Goal: Information Seeking & Learning: Compare options

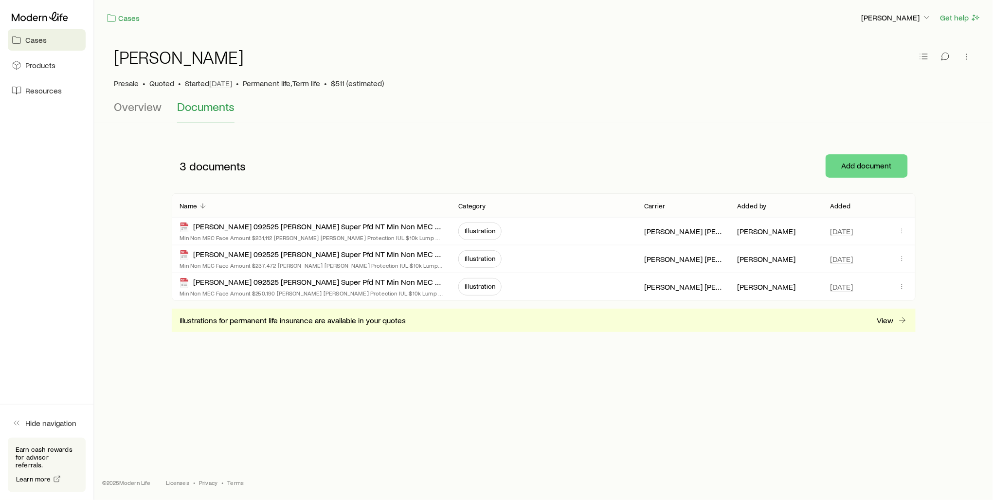
click at [37, 40] on span "Cases" at bounding box center [35, 40] width 21 height 10
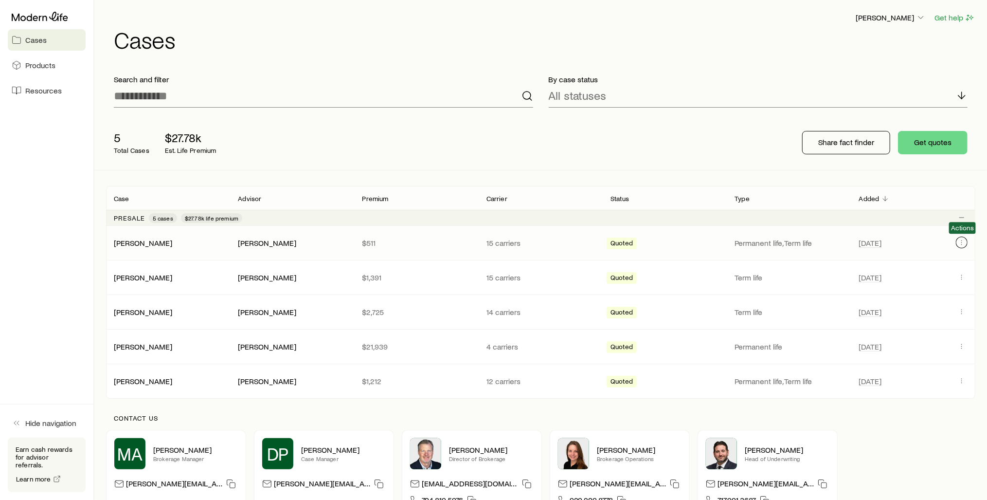
click at [962, 240] on icon "Client cases" at bounding box center [962, 242] width 8 height 8
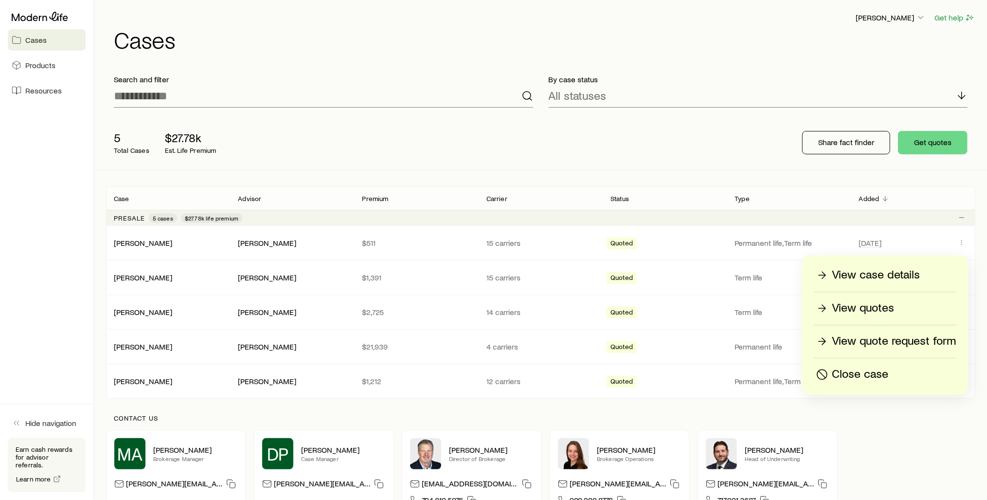
click at [859, 311] on p "View quotes" at bounding box center [863, 308] width 62 height 16
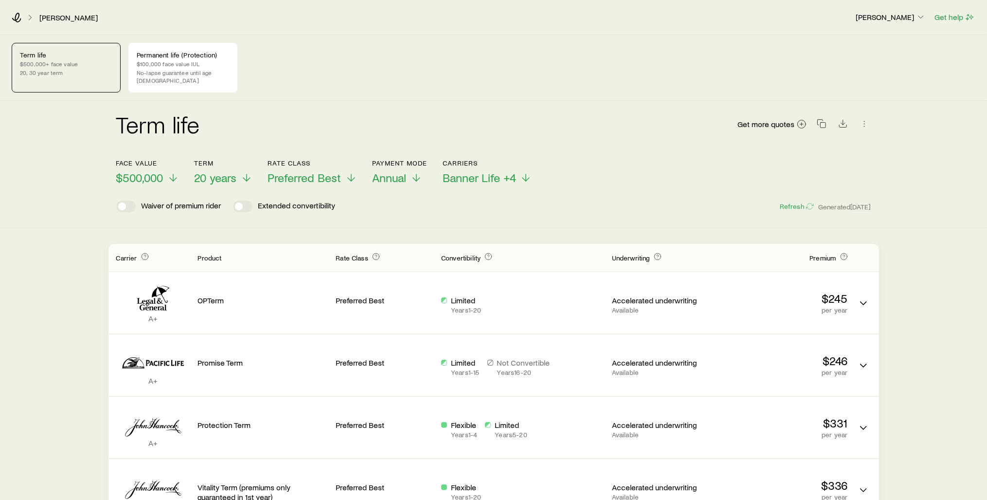
click at [367, 112] on div "Term life Get more quotes" at bounding box center [493, 129] width 755 height 35
click at [166, 57] on p "Permanent life (Protection)" at bounding box center [183, 55] width 92 height 8
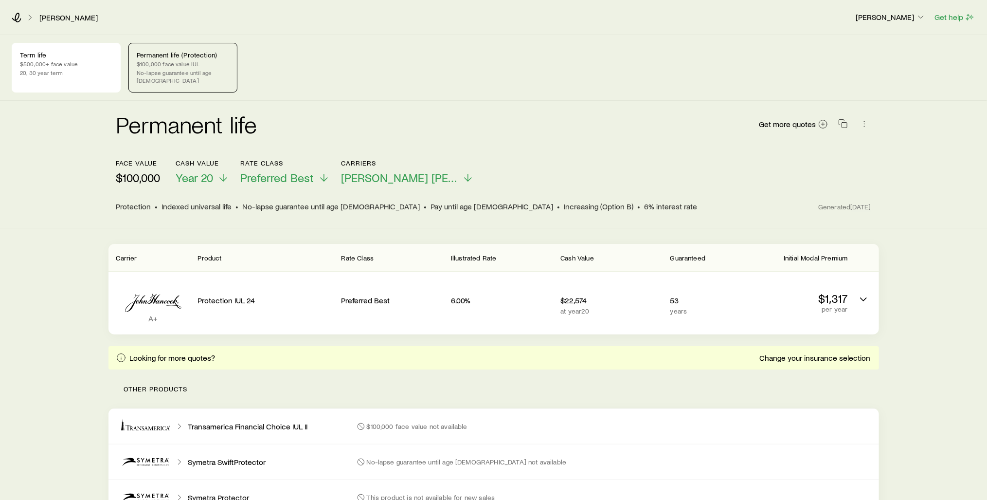
click at [583, 134] on div "Permanent life Get more quotes" at bounding box center [493, 129] width 755 height 35
click at [16, 18] on icon at bounding box center [17, 18] width 10 height 10
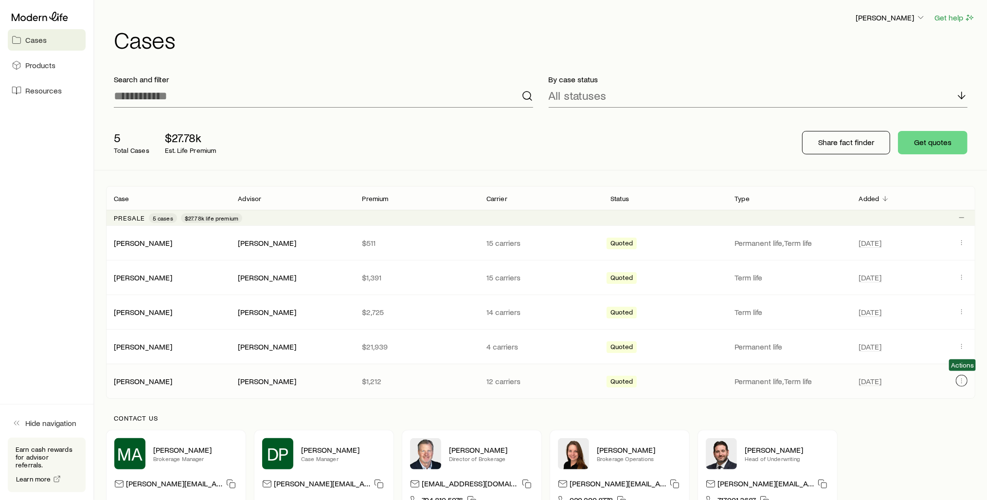
click at [964, 378] on icon "Client cases" at bounding box center [962, 381] width 8 height 8
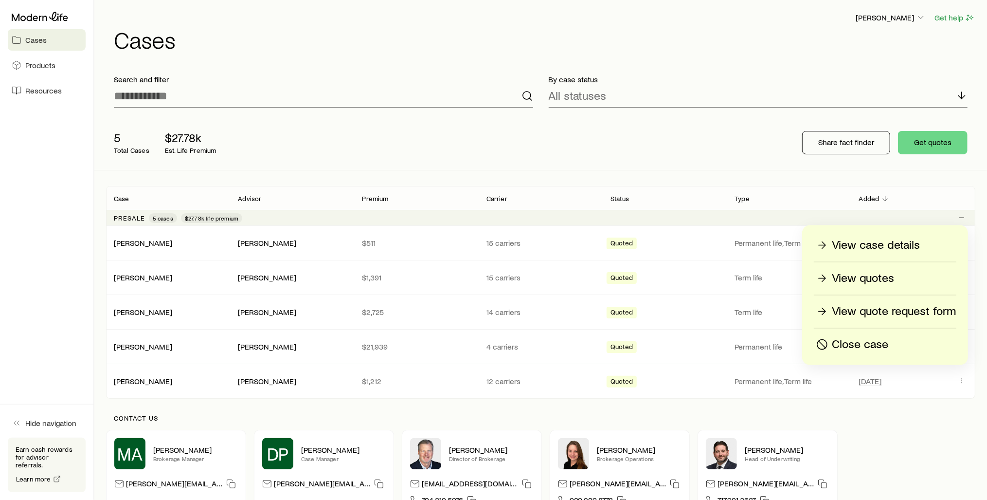
click at [845, 276] on p "View quotes" at bounding box center [863, 279] width 62 height 16
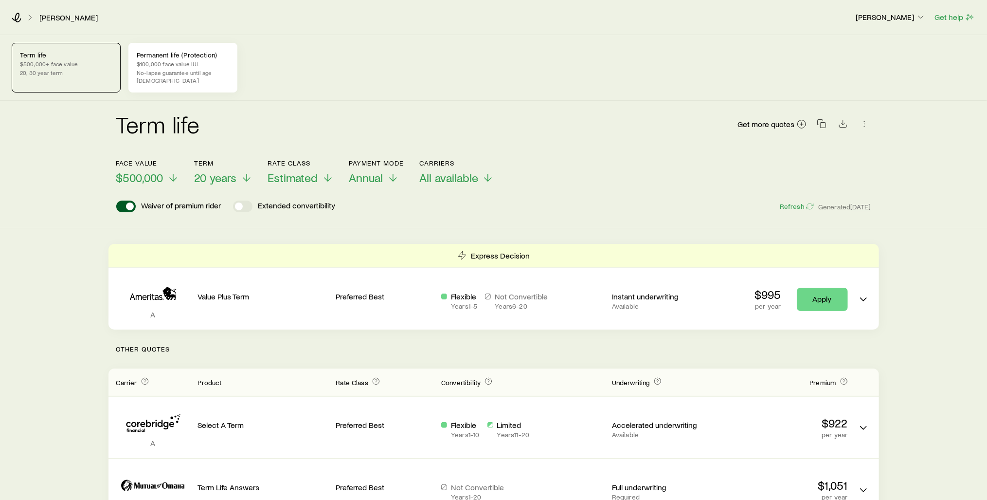
click at [174, 66] on p "$100,000 face value IUL" at bounding box center [183, 64] width 92 height 8
